Goal: Transaction & Acquisition: Subscribe to service/newsletter

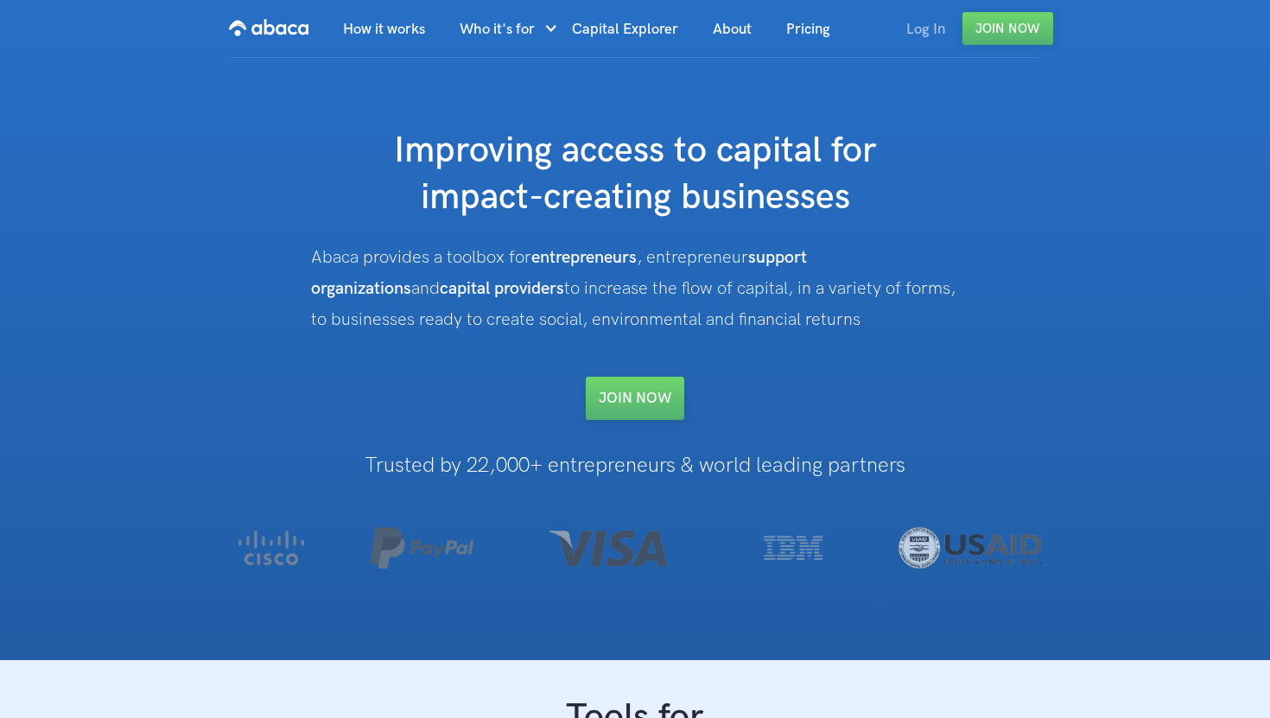
click at [922, 21] on link "Log In" at bounding box center [925, 29] width 73 height 59
click at [645, 387] on link "Join NOW" at bounding box center [635, 398] width 98 height 43
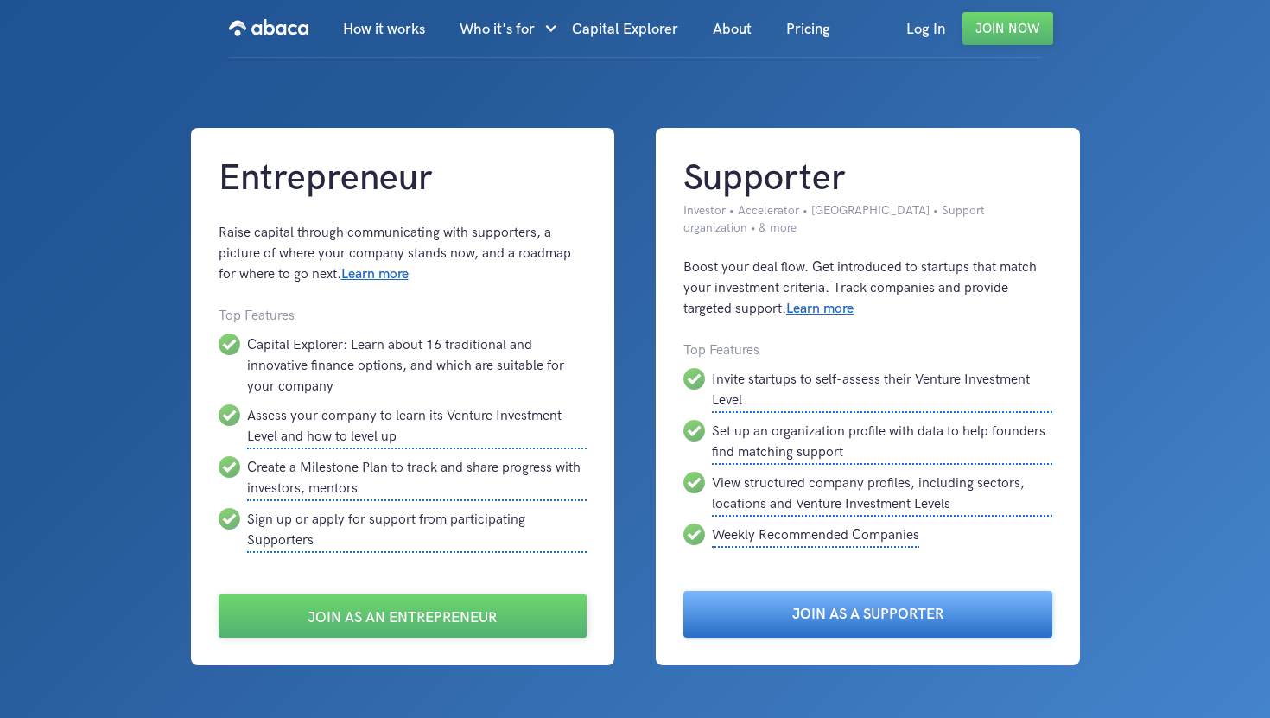
click at [770, 604] on link "Join as a Supporter" at bounding box center [867, 614] width 369 height 47
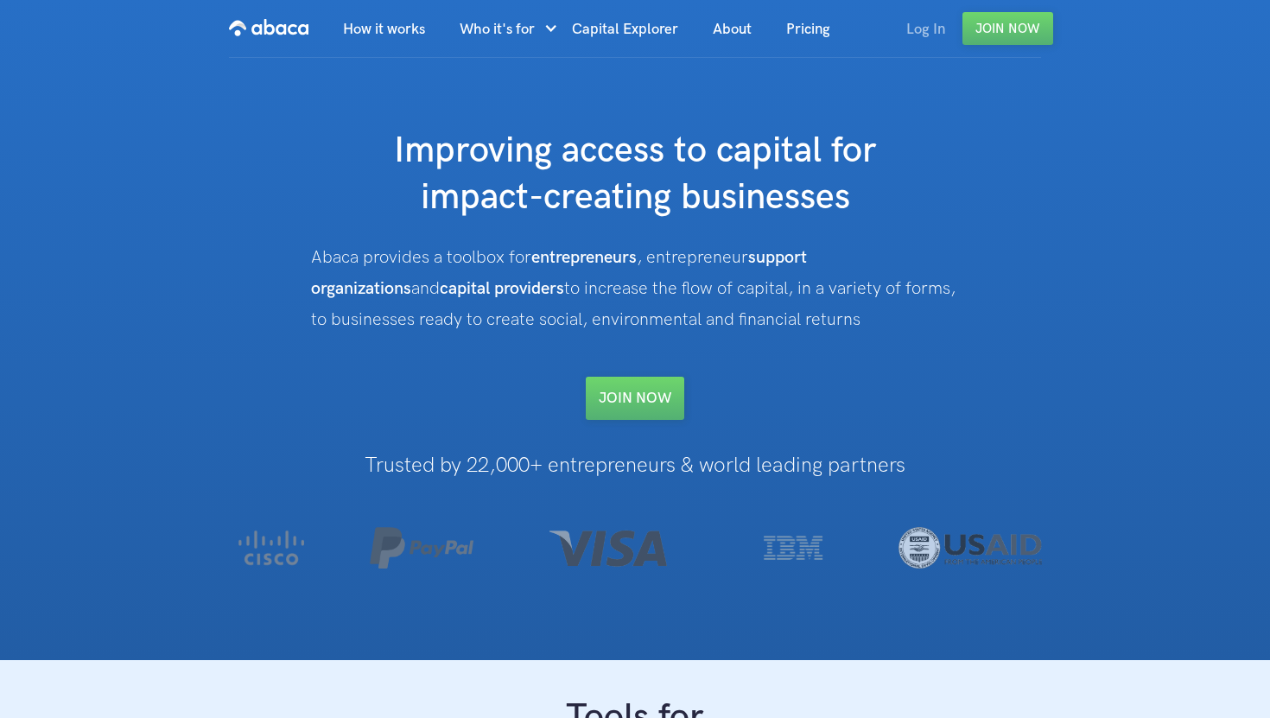
click at [926, 32] on link "Log In" at bounding box center [925, 29] width 73 height 59
click at [916, 28] on link "Log In" at bounding box center [925, 29] width 73 height 59
click at [917, 32] on link "Log In" at bounding box center [925, 29] width 73 height 59
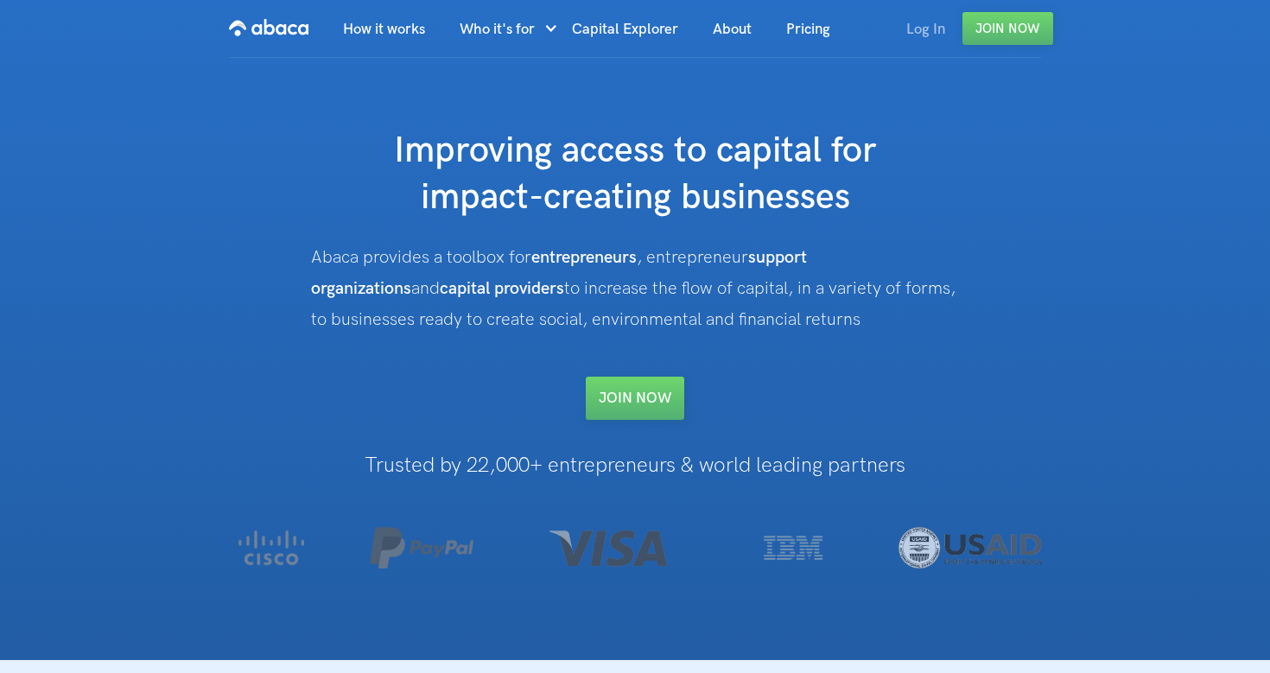
click at [927, 14] on link "Log In" at bounding box center [925, 29] width 73 height 59
click at [920, 37] on link "Log In" at bounding box center [925, 29] width 73 height 59
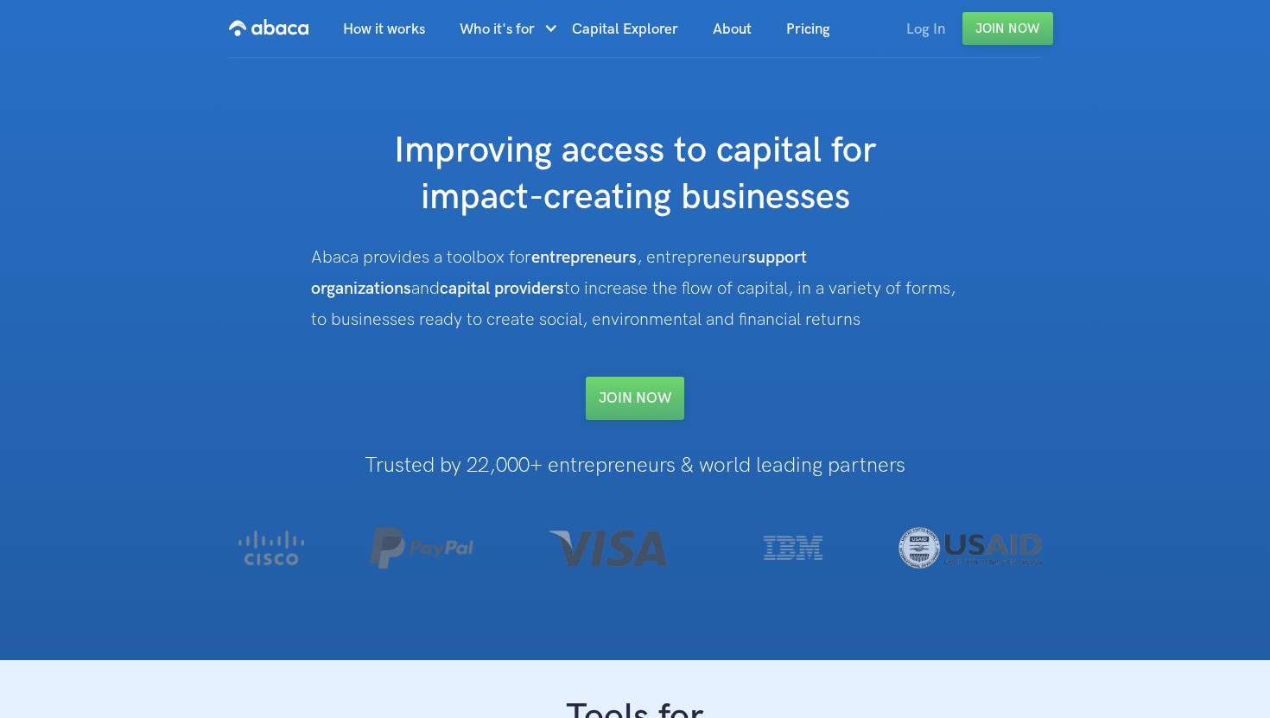
click at [924, 29] on link "Log In" at bounding box center [925, 29] width 73 height 59
click at [913, 32] on link "Log In" at bounding box center [925, 29] width 73 height 59
